Goal: Task Accomplishment & Management: Use online tool/utility

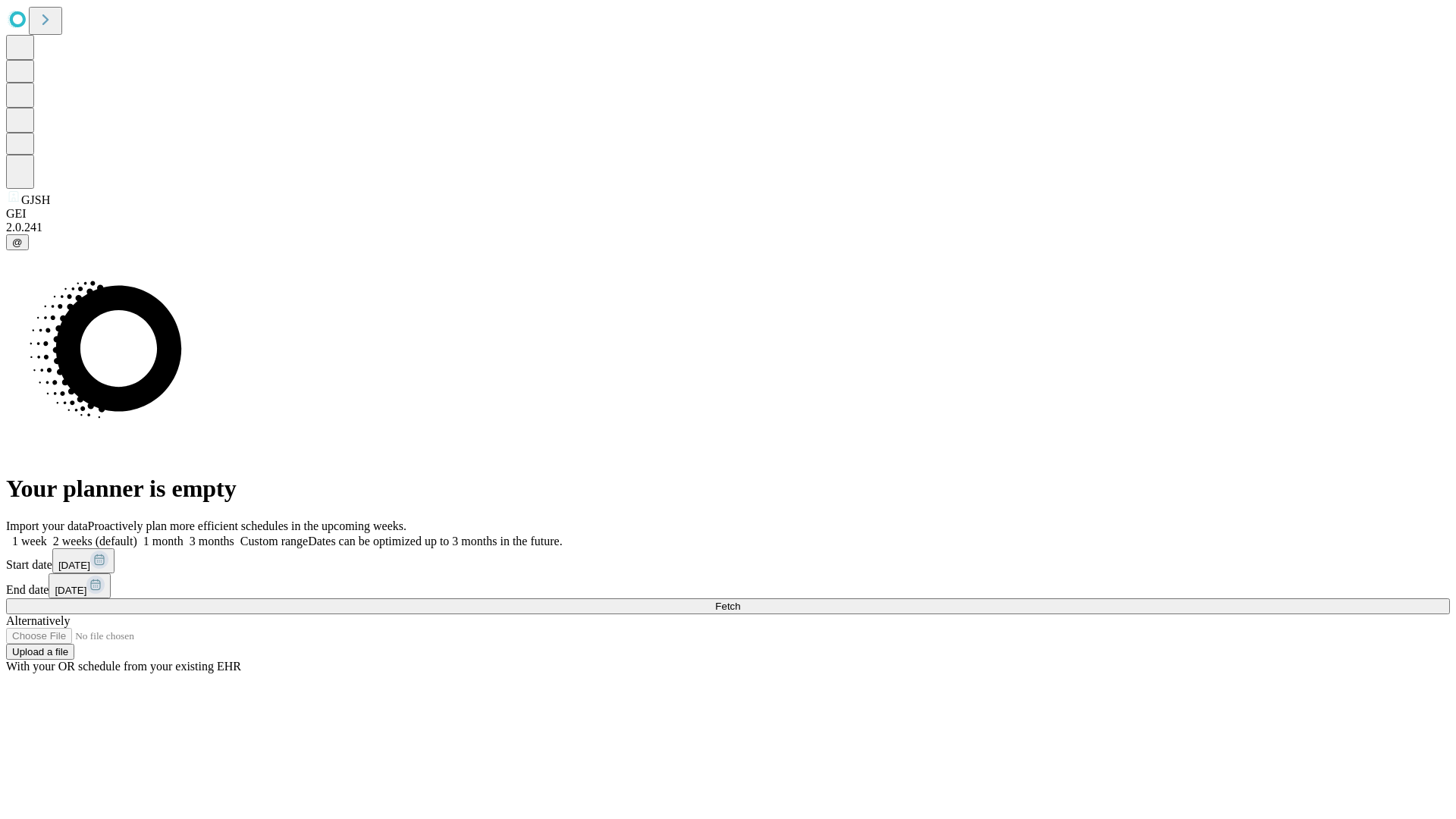
click at [740, 601] on span "Fetch" at bounding box center [727, 606] width 25 height 12
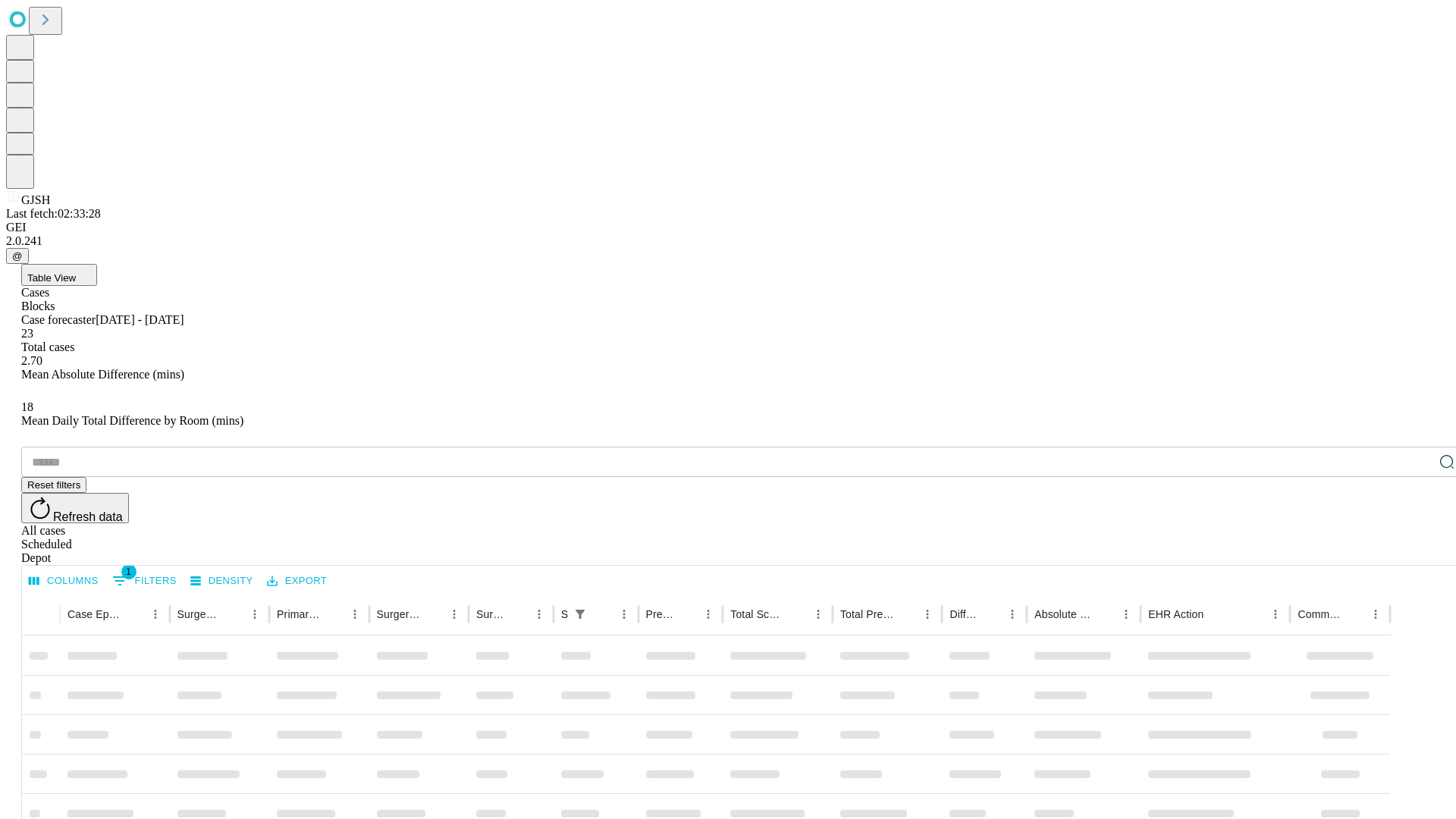
click at [1416, 551] on div "Depot" at bounding box center [743, 558] width 1443 height 13
